Goal: Information Seeking & Learning: Check status

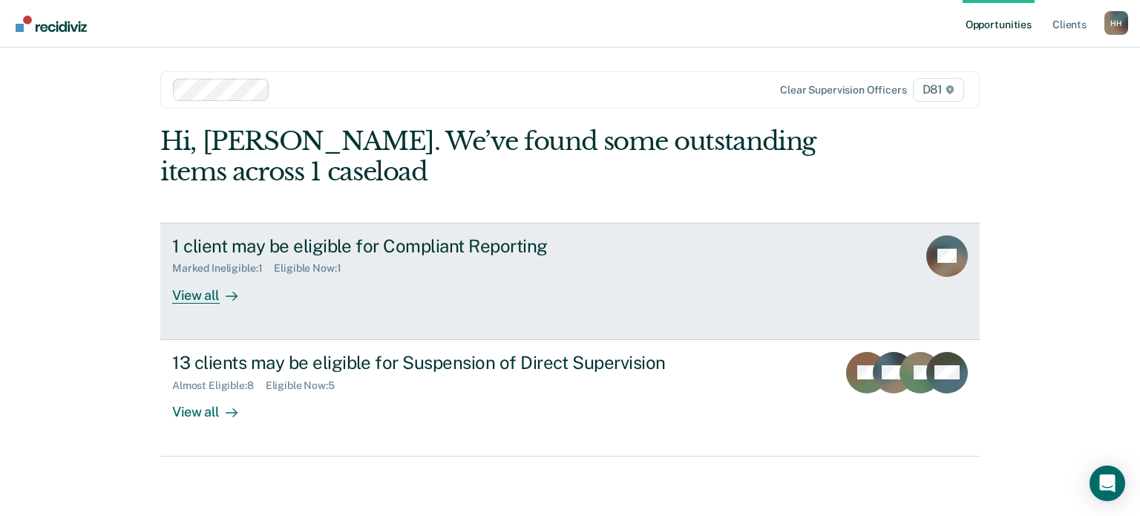
click at [509, 298] on div "1 client may be eligible for Compliant Reporting Marked Ineligible : 1 Eligible…" at bounding box center [450, 269] width 556 height 68
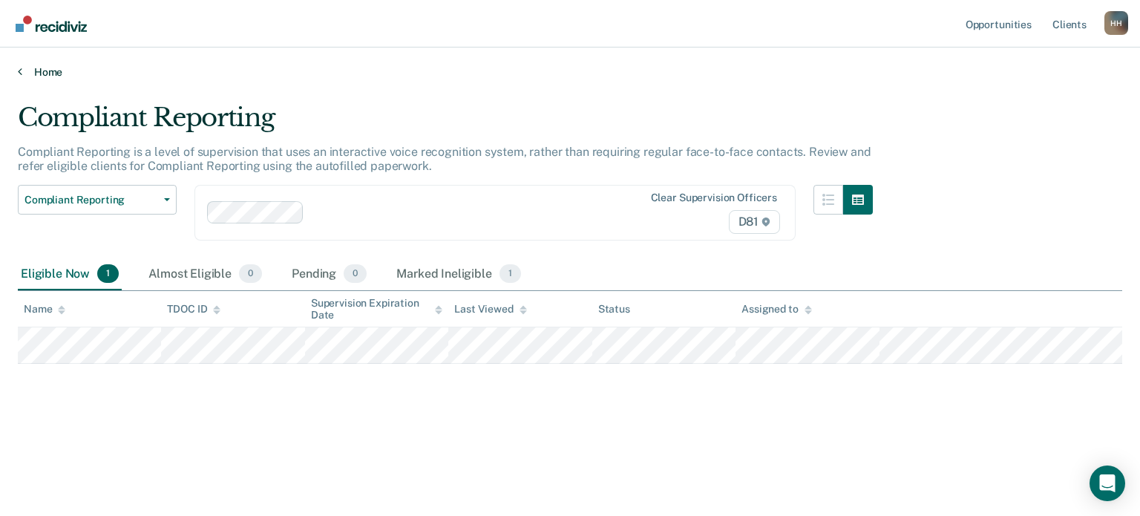
click at [42, 66] on link "Home" at bounding box center [570, 71] width 1104 height 13
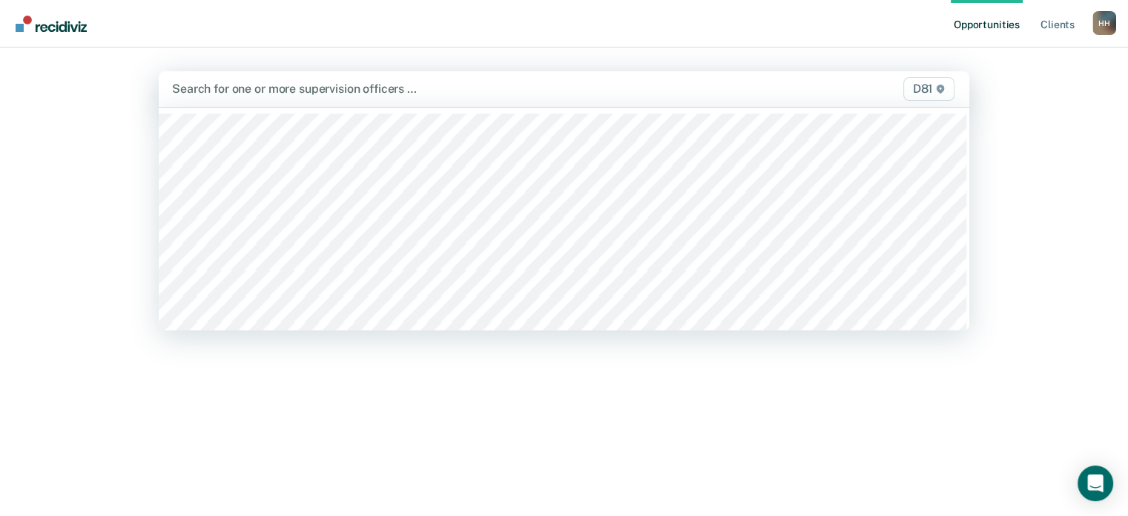
click at [255, 91] on div at bounding box center [446, 88] width 548 height 17
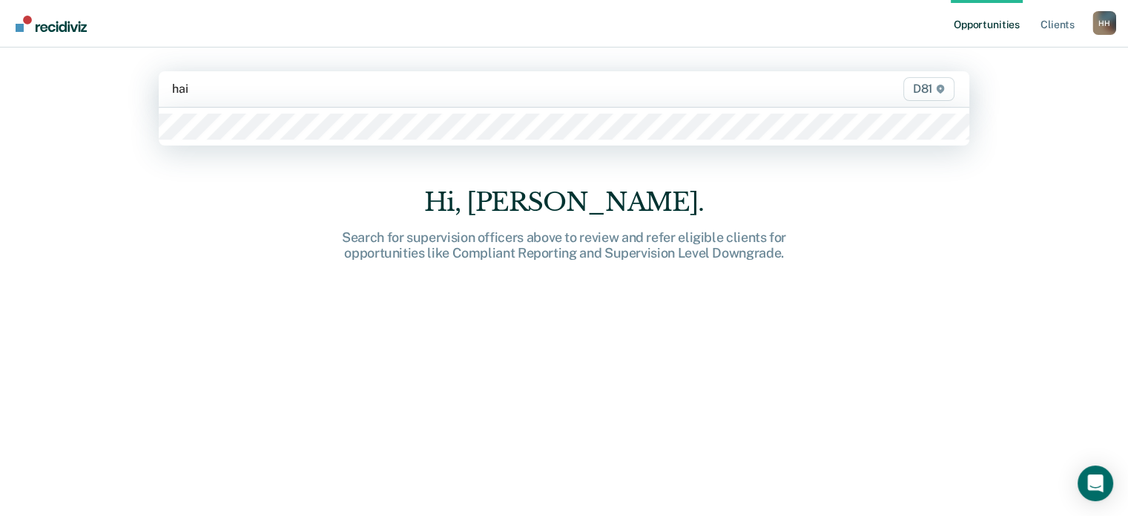
type input "hail"
click at [233, 145] on div at bounding box center [564, 127] width 811 height 38
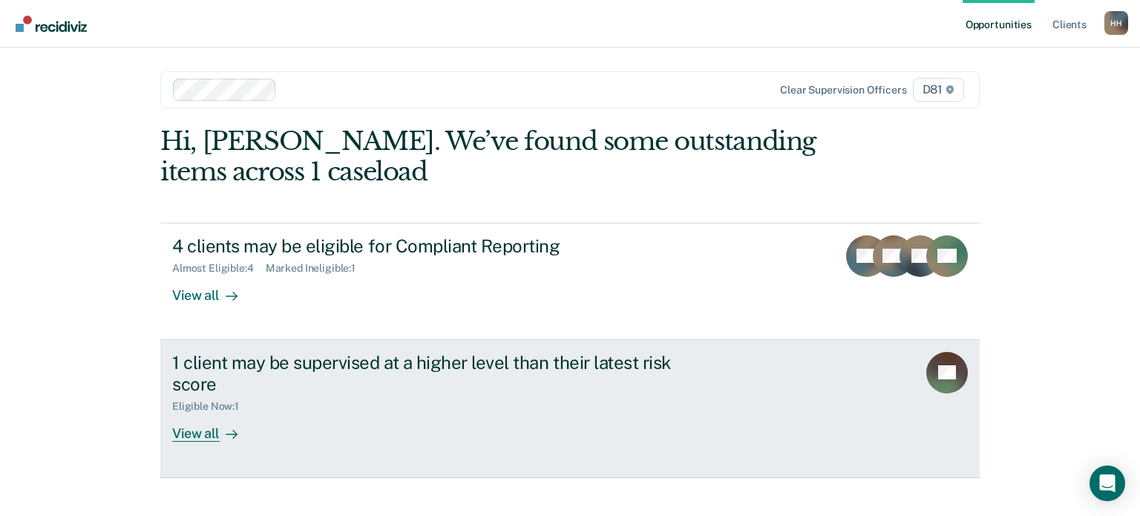
click at [226, 441] on link "1 client may be supervised at a higher level than their latest risk score Eligi…" at bounding box center [569, 409] width 819 height 138
